Goal: Task Accomplishment & Management: Manage account settings

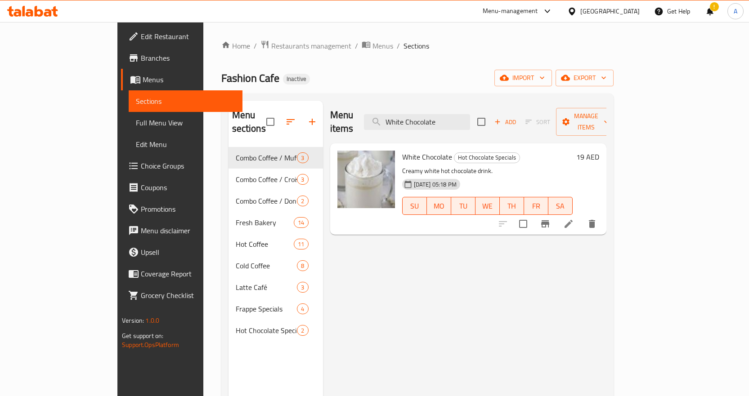
click at [136, 127] on span "Full Menu View" at bounding box center [185, 122] width 99 height 11
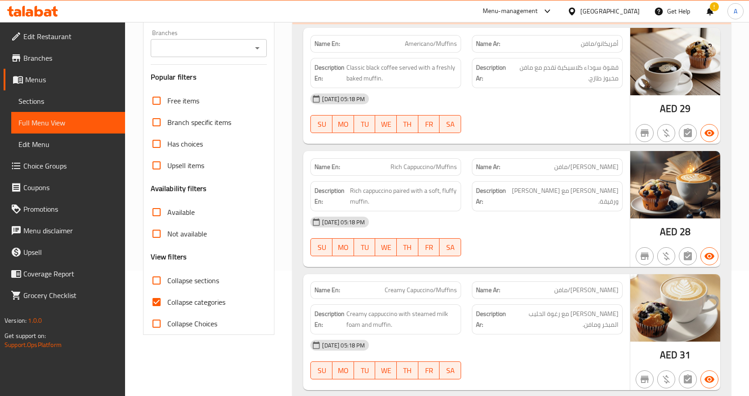
scroll to position [180, 0]
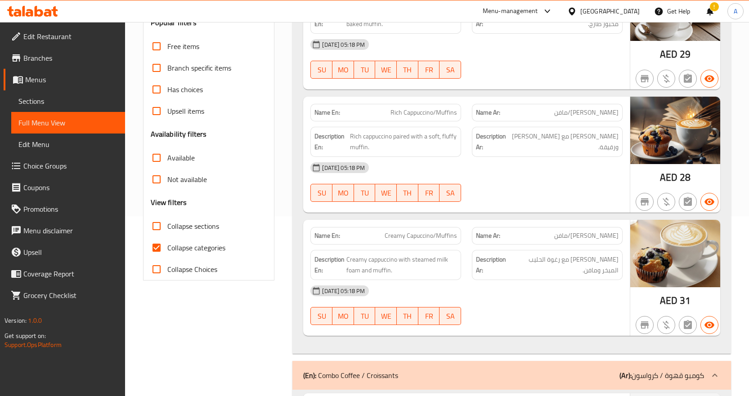
click at [157, 245] on input "Collapse categories" at bounding box center [157, 248] width 22 height 22
checkbox input "false"
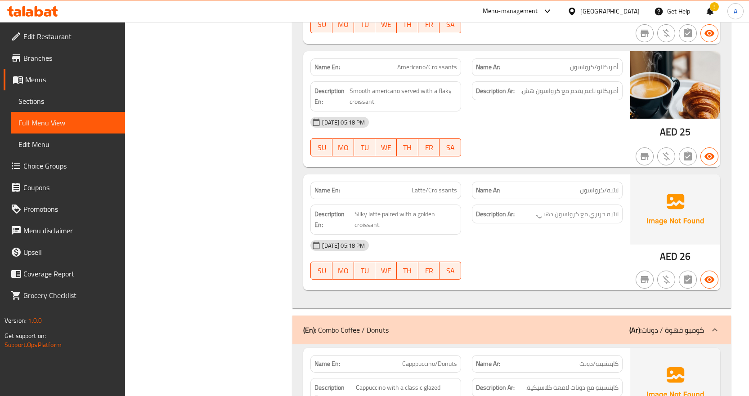
scroll to position [630, 0]
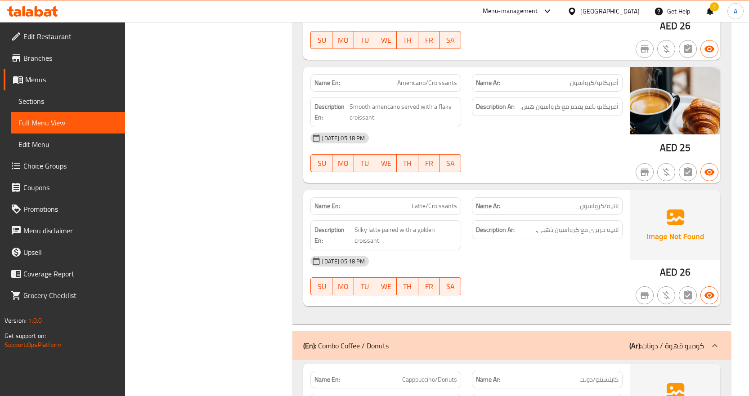
click at [453, 207] on span "Latte/Croissants" at bounding box center [434, 206] width 45 height 9
copy span "Latte/Croissants"
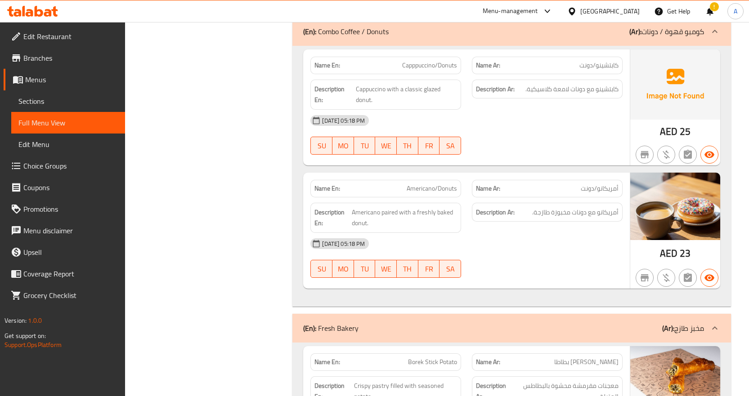
scroll to position [945, 0]
click at [433, 67] on span "Capppuccino/Donuts" at bounding box center [429, 64] width 55 height 9
click at [427, 65] on span "Capppuccino/Donuts" at bounding box center [429, 64] width 55 height 9
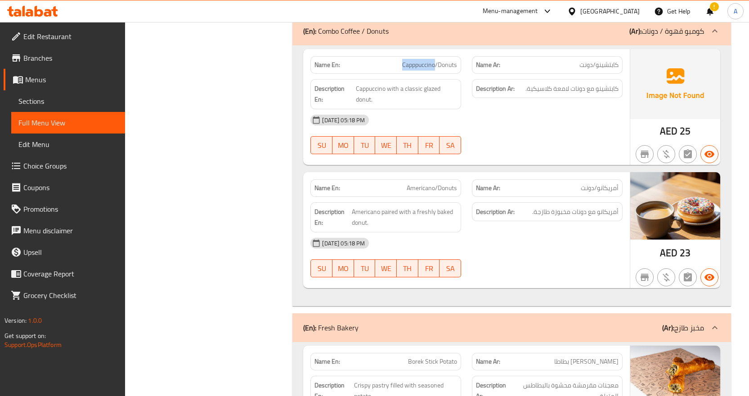
click at [427, 65] on span "Capppuccino/Donuts" at bounding box center [429, 64] width 55 height 9
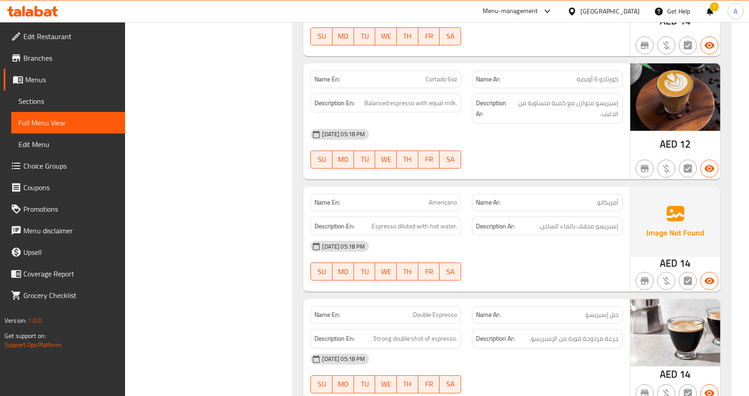
scroll to position [3329, 0]
click at [442, 202] on span "Americano" at bounding box center [443, 202] width 28 height 9
copy span "Americano"
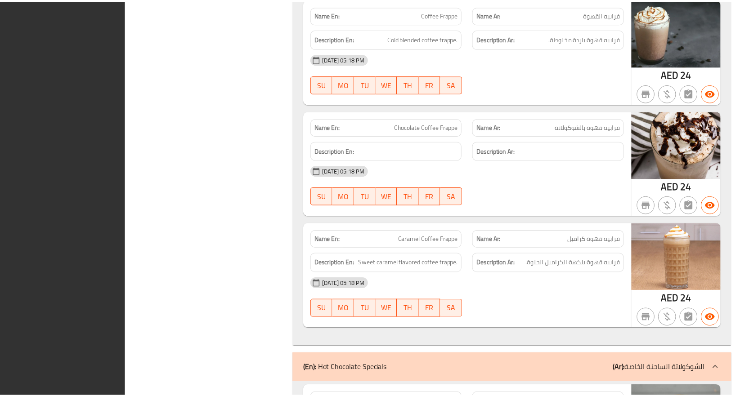
scroll to position [6077, 0]
